Goal: Navigation & Orientation: Go to known website

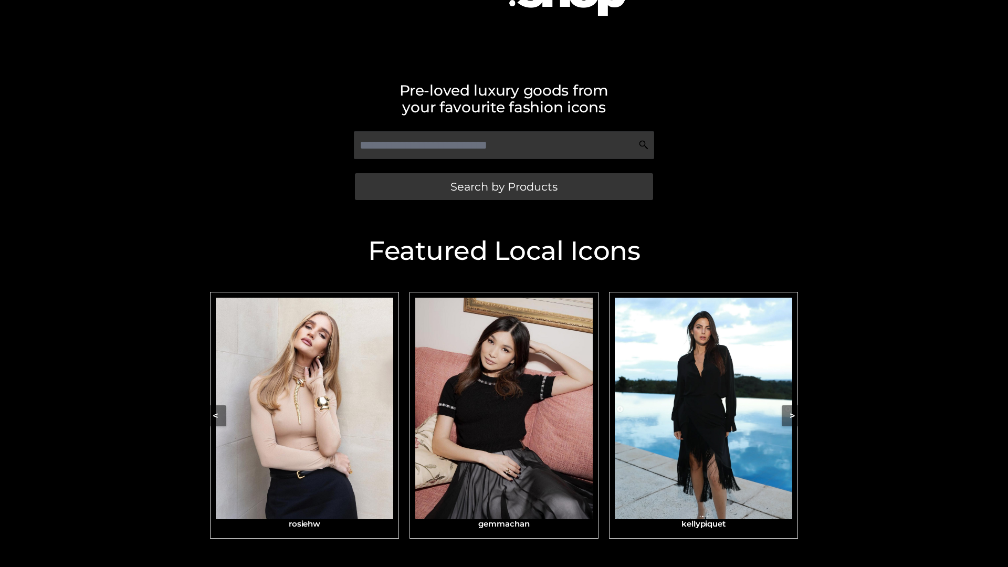
scroll to position [179, 0]
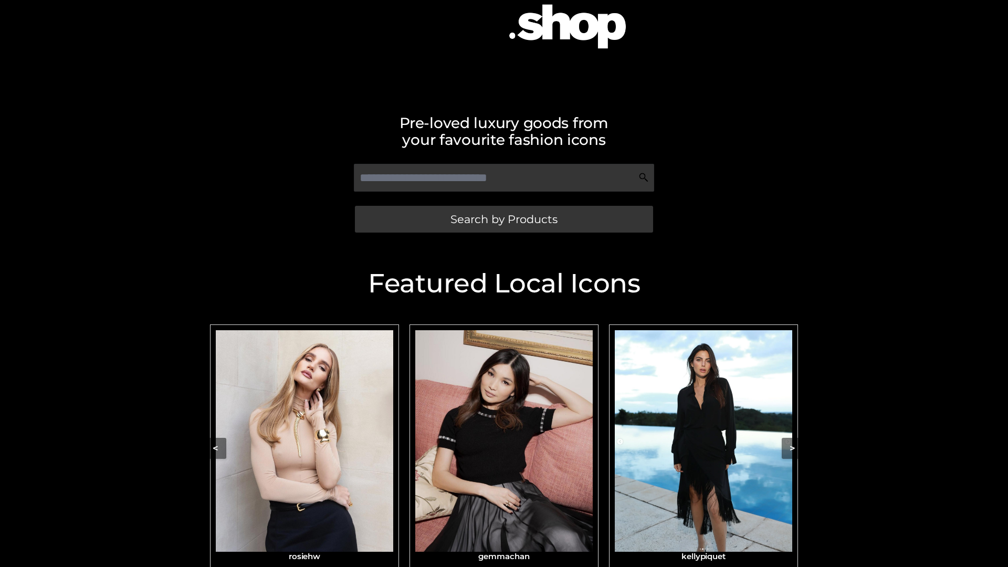
scroll to position [128, 0]
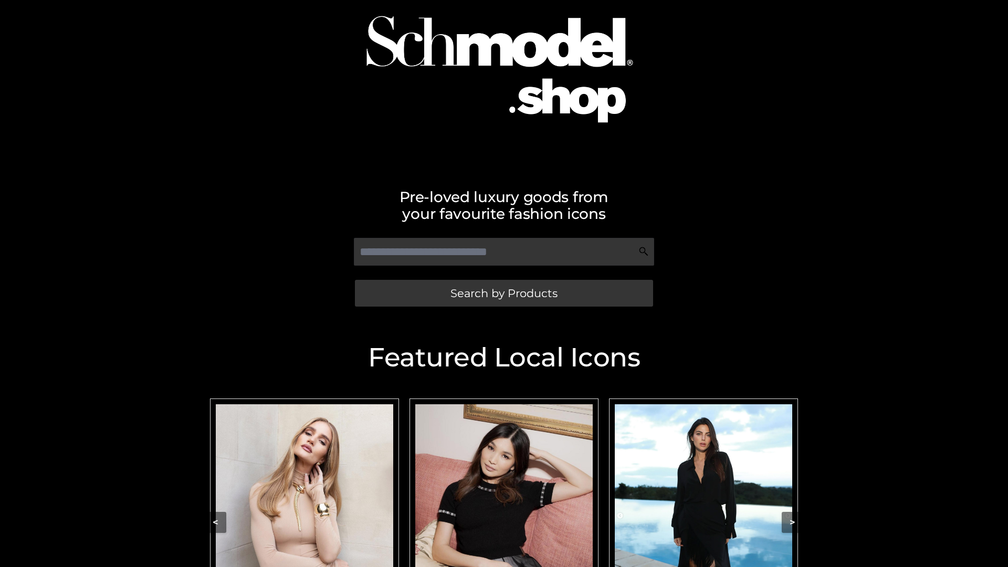
scroll to position [97, 0]
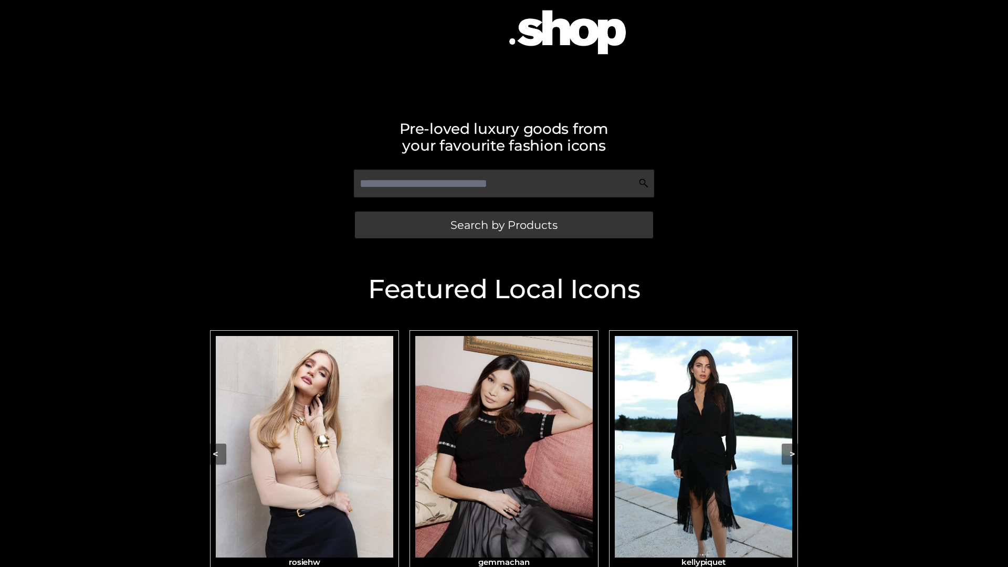
scroll to position [140, 0]
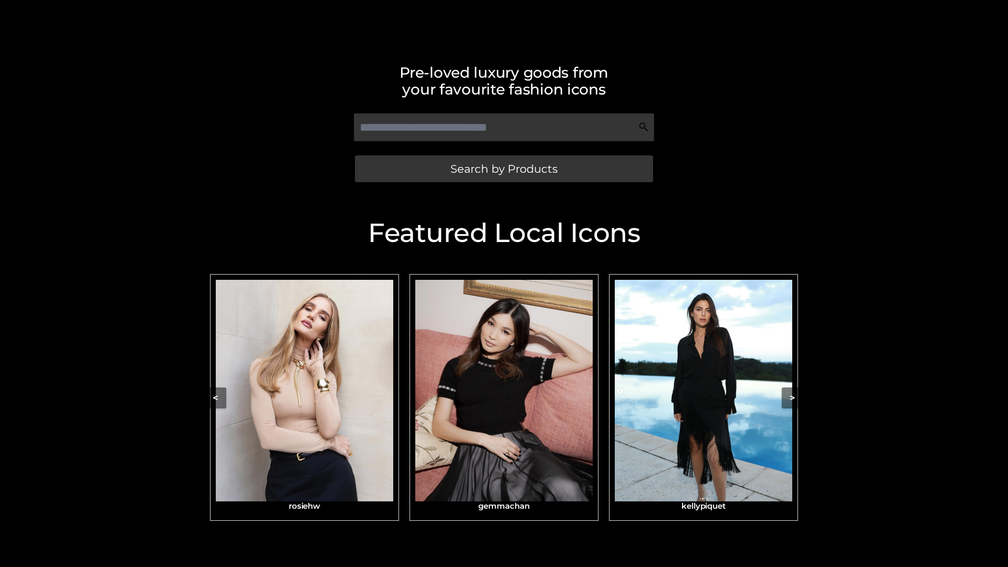
scroll to position [223, 0]
